Goal: Find specific page/section

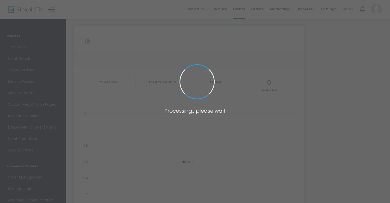
type input "[URL][DOMAIN_NAME][PERSON_NAME]"
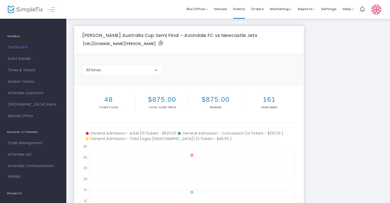
click at [106, 100] on h2 "48" at bounding box center [108, 99] width 51 height 8
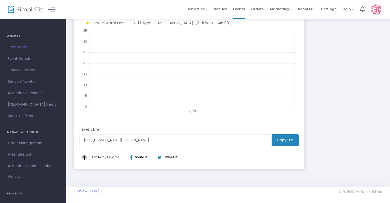
scroll to position [116, 0]
click at [24, 47] on span "Dashboard" at bounding box center [33, 47] width 51 height 7
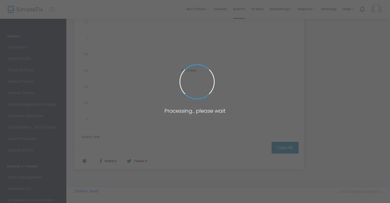
scroll to position [91, 0]
type input "https://www.simpletix.com/e/hahn-australia-cup-semi-final-avondale-fc-tickets-2…"
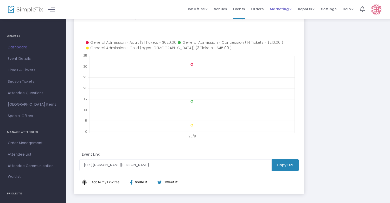
click at [281, 8] on span "Marketing" at bounding box center [281, 9] width 22 height 5
click at [304, 10] on span "Reports" at bounding box center [306, 9] width 17 height 5
click at [304, 9] on span "Reports" at bounding box center [306, 9] width 17 height 5
